Goal: Find contact information: Find contact information

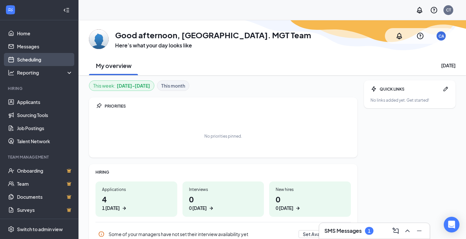
click at [43, 58] on link "Scheduling" at bounding box center [45, 59] width 56 height 13
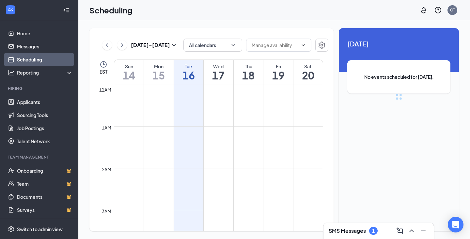
scroll to position [321, 0]
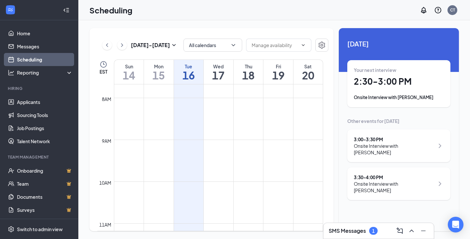
click at [155, 68] on div "Mon" at bounding box center [159, 66] width 30 height 7
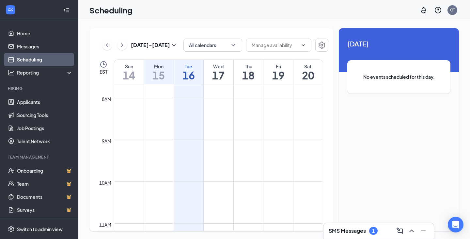
click at [131, 75] on h1 "14" at bounding box center [128, 75] width 29 height 11
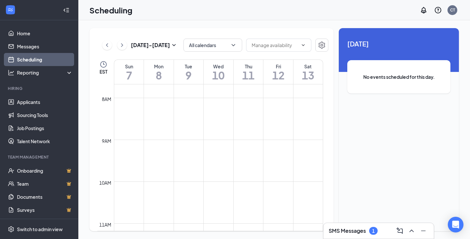
click at [310, 76] on h1 "13" at bounding box center [308, 75] width 29 height 11
click at [284, 75] on h1 "12" at bounding box center [279, 75] width 30 height 11
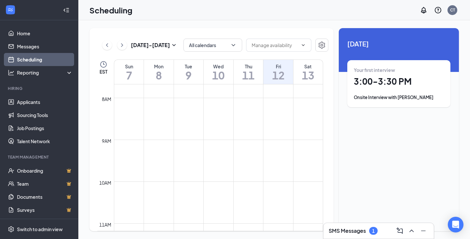
click at [253, 75] on h1 "11" at bounding box center [249, 75] width 30 height 11
click at [273, 74] on h1 "12" at bounding box center [279, 75] width 30 height 11
click at [417, 85] on h1 "3:00 - 3:30 PM" at bounding box center [399, 81] width 90 height 11
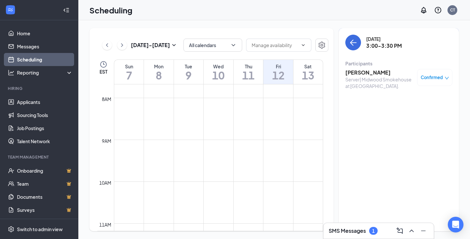
click at [363, 72] on h3 "[PERSON_NAME]" at bounding box center [380, 72] width 69 height 7
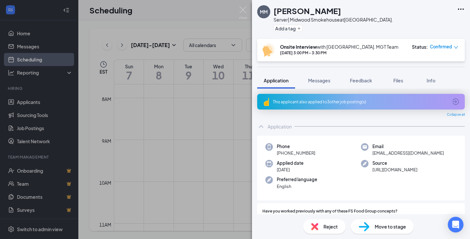
drag, startPoint x: 328, startPoint y: 155, endPoint x: 277, endPoint y: 155, distance: 51.0
click at [277, 155] on div "Phone [PHONE_NUMBER]" at bounding box center [314, 149] width 96 height 13
copy span "[PHONE_NUMBER]"
drag, startPoint x: 408, startPoint y: 155, endPoint x: 370, endPoint y: 152, distance: 38.0
click at [370, 152] on div "Email [EMAIL_ADDRESS][DOMAIN_NAME]" at bounding box center [409, 149] width 96 height 13
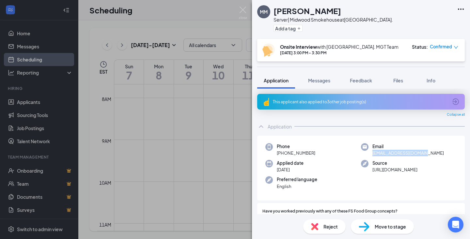
copy span "[EMAIL_ADDRESS][DOMAIN_NAME]"
drag, startPoint x: 322, startPoint y: 155, endPoint x: 276, endPoint y: 153, distance: 46.1
click at [276, 153] on div "Phone [PHONE_NUMBER]" at bounding box center [314, 149] width 96 height 13
copy span "[PHONE_NUMBER]"
click at [296, 157] on div "[DATE] 10:42 PM" at bounding box center [278, 156] width 35 height 11
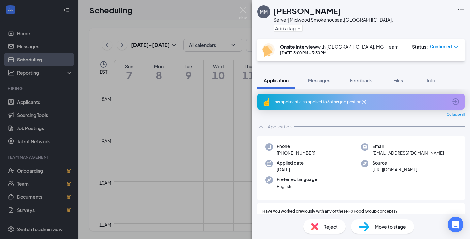
drag, startPoint x: 320, startPoint y: 154, endPoint x: 283, endPoint y: 152, distance: 37.6
click at [283, 152] on div "Phone [PHONE_NUMBER]" at bounding box center [314, 149] width 96 height 13
copy span "[PHONE_NUMBER]"
